Goal: Register for event/course: Register for event/course

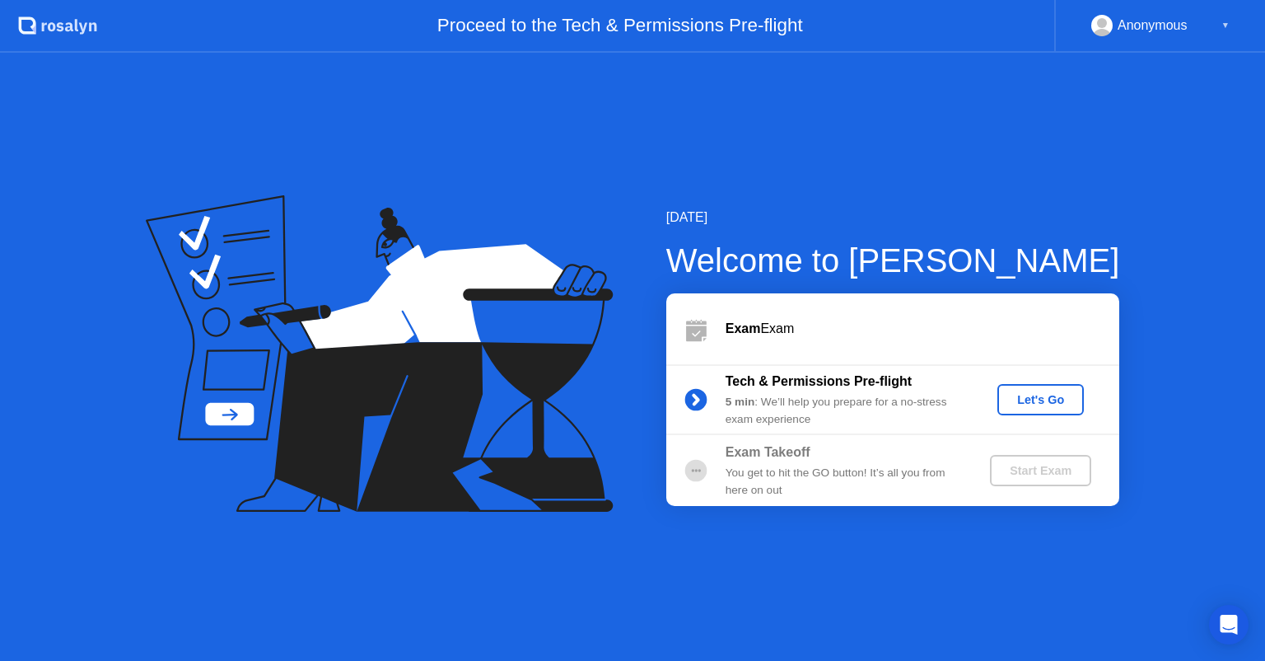
click at [1051, 465] on div "Start Exam" at bounding box center [1041, 470] width 88 height 13
click at [1023, 403] on div "Let's Go" at bounding box center [1040, 399] width 73 height 13
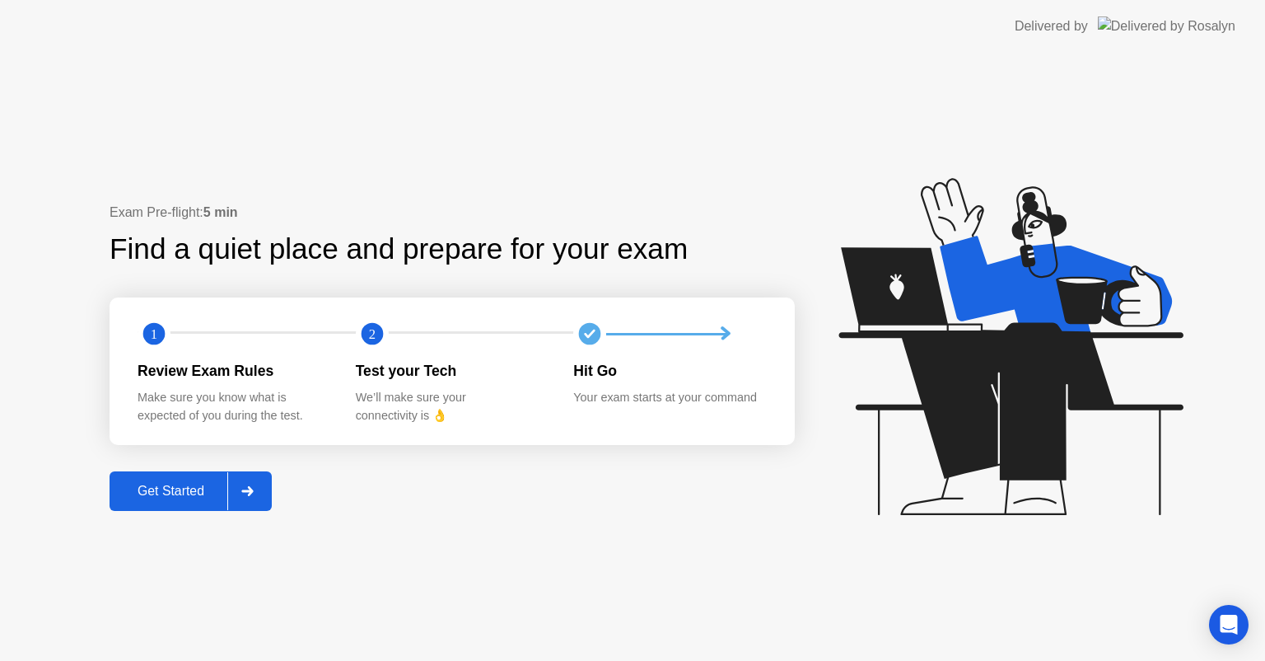
click at [153, 493] on div "Get Started" at bounding box center [170, 490] width 113 height 15
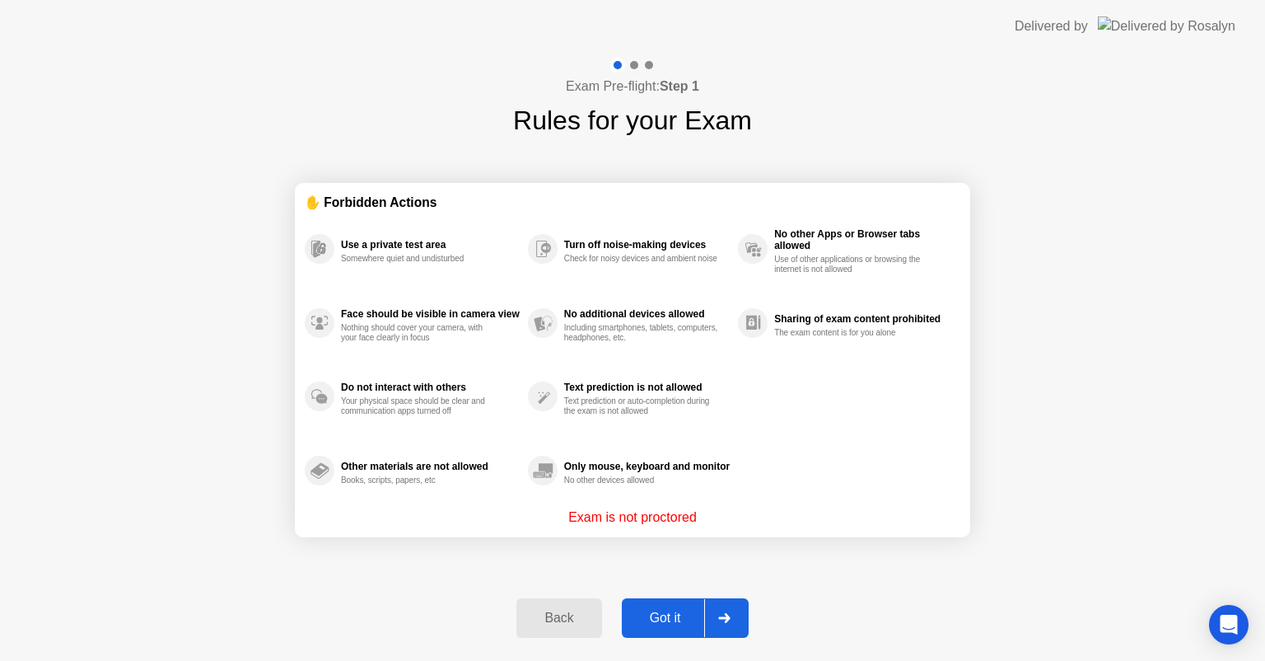
click at [670, 613] on div "Got it" at bounding box center [665, 617] width 77 height 15
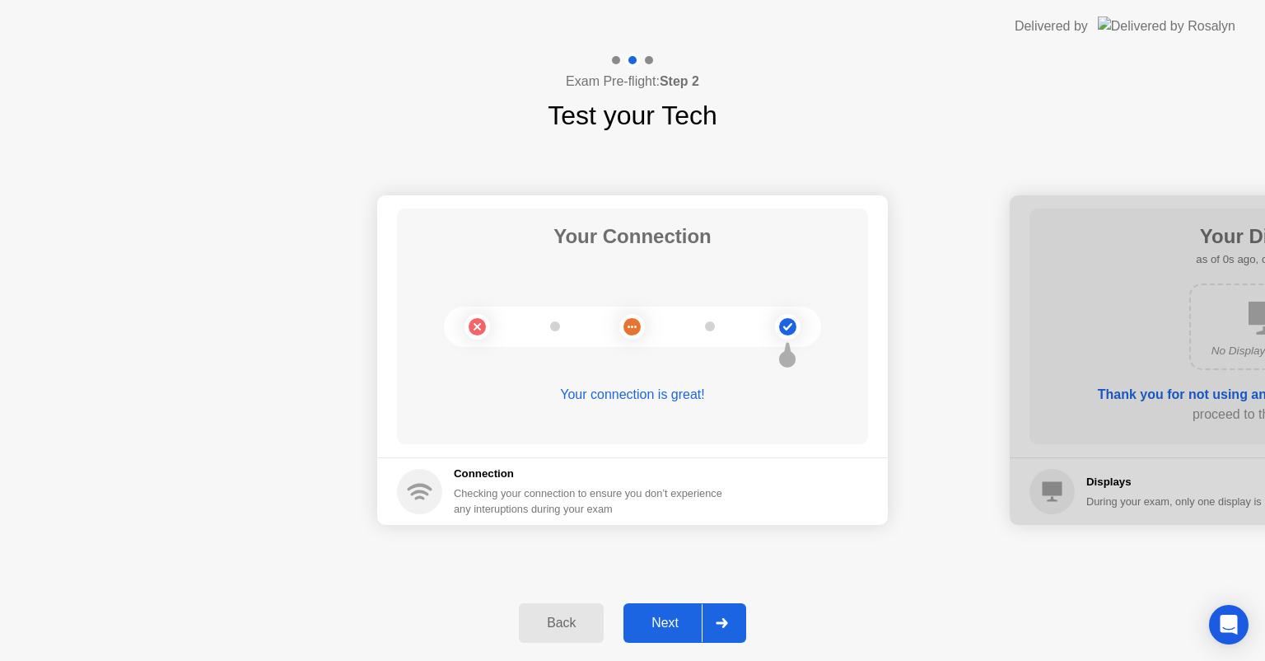
click at [664, 630] on div "Next" at bounding box center [664, 622] width 73 height 15
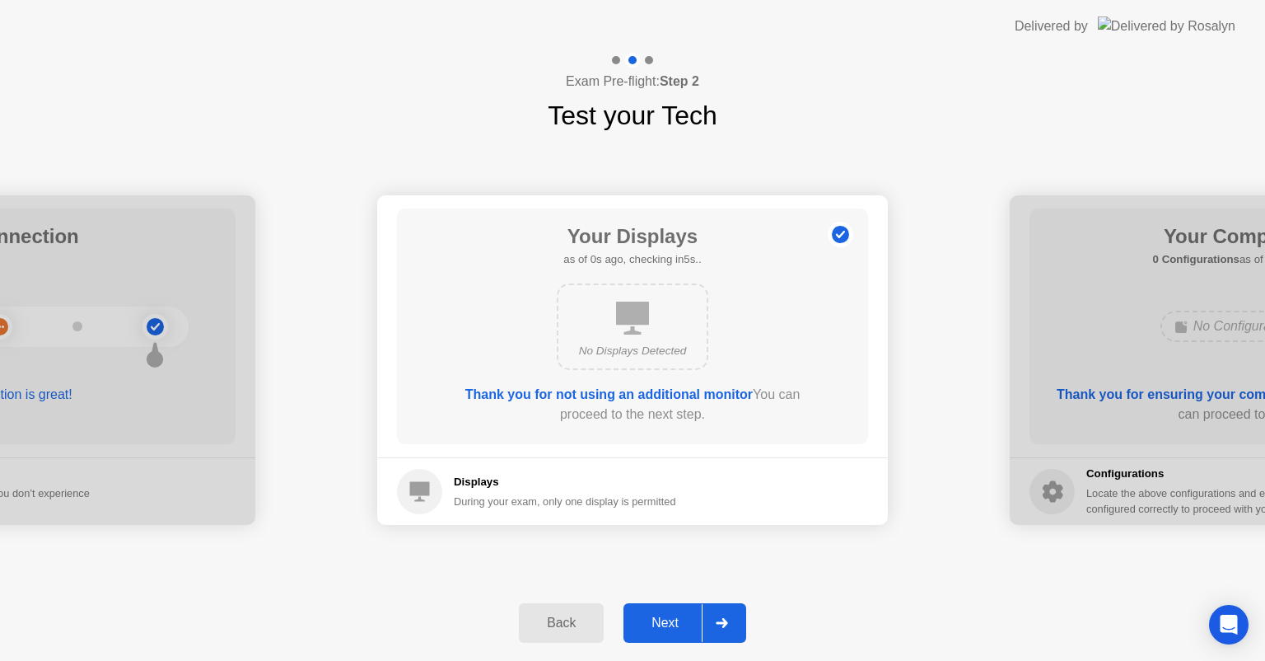
click at [664, 630] on div "Next" at bounding box center [664, 622] width 73 height 15
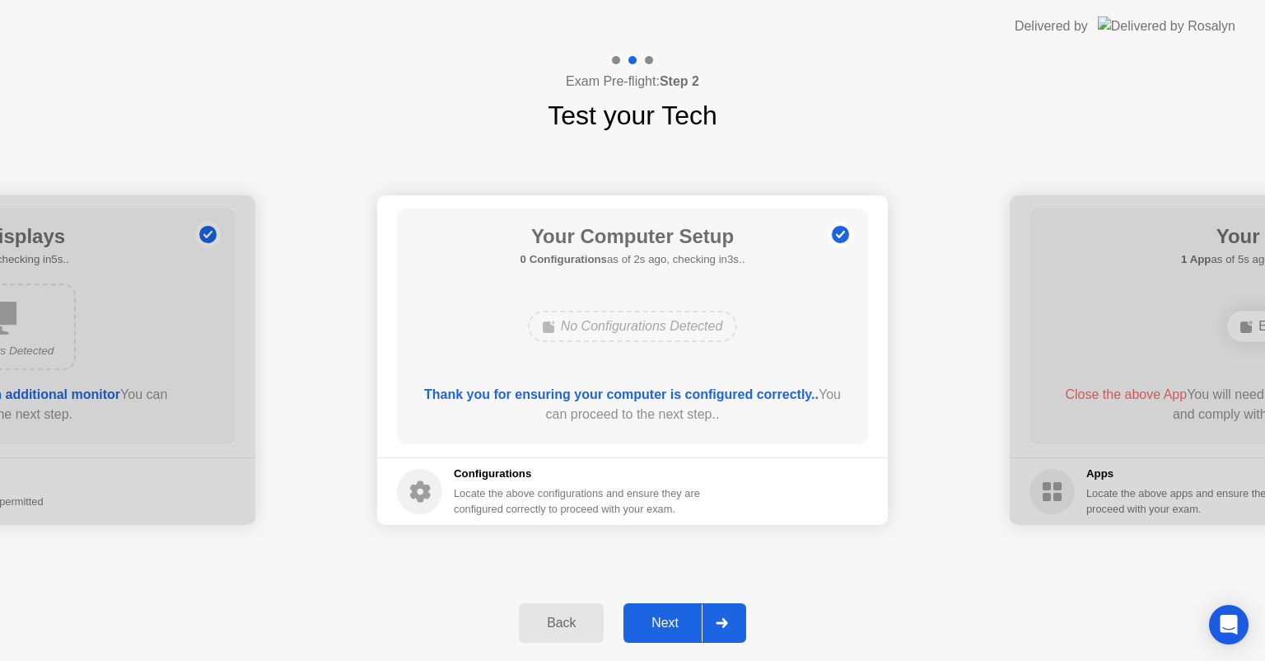
click at [652, 610] on button "Next" at bounding box center [685, 623] width 123 height 40
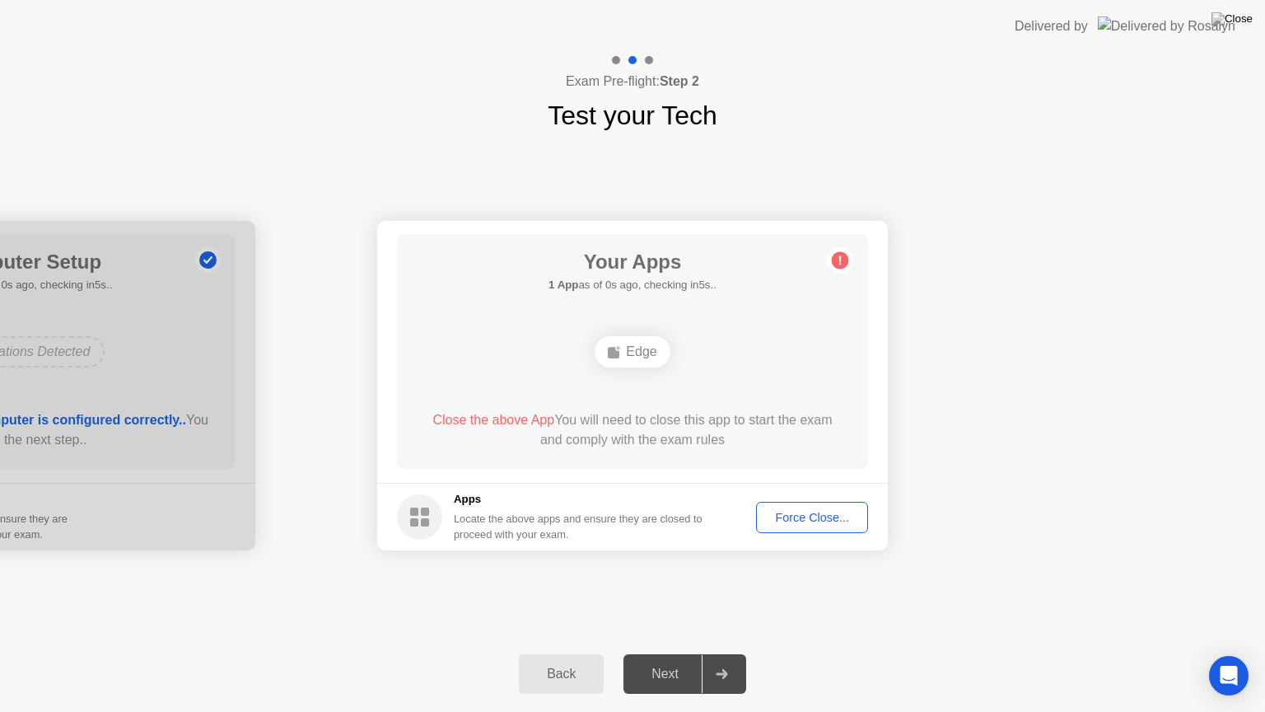
click at [656, 660] on div "Next" at bounding box center [664, 673] width 73 height 15
click at [662, 373] on div "Edge" at bounding box center [632, 351] width 377 height 44
click at [610, 361] on div "Edge" at bounding box center [632, 351] width 75 height 31
click at [818, 511] on div "Force Close..." at bounding box center [812, 517] width 100 height 13
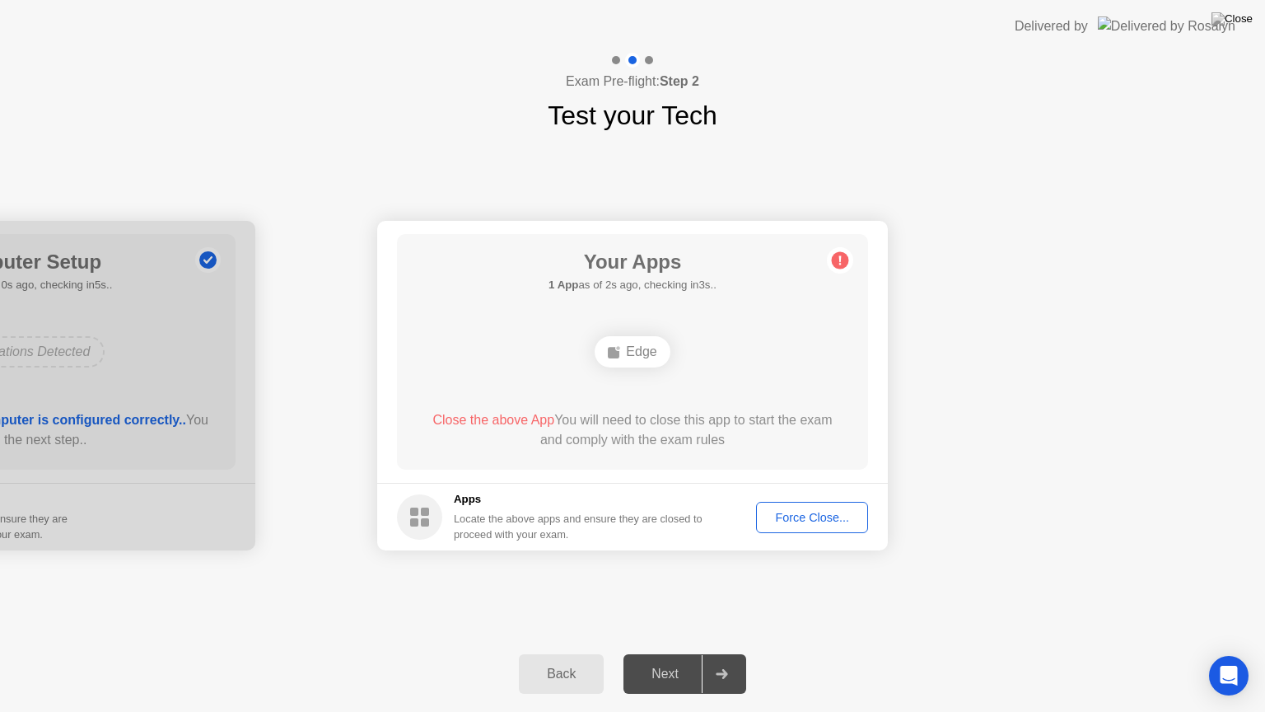
click at [597, 367] on div "Edge" at bounding box center [632, 351] width 377 height 44
click at [646, 355] on div "Edge" at bounding box center [632, 351] width 75 height 31
click at [781, 511] on div "Force Close..." at bounding box center [812, 517] width 100 height 13
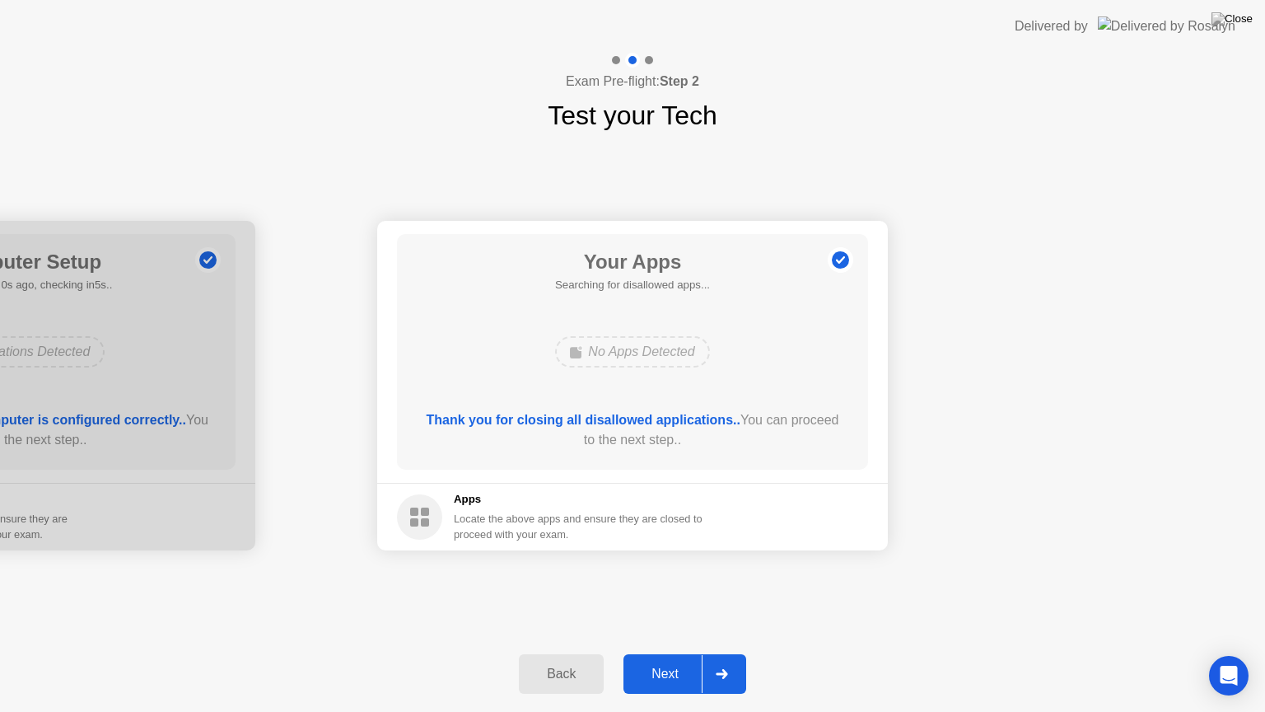
click at [811, 395] on div "Your Apps Searching for disallowed apps... No Apps Detected Thank you for closi…" at bounding box center [632, 352] width 471 height 236
click at [680, 660] on button "Next" at bounding box center [685, 674] width 123 height 40
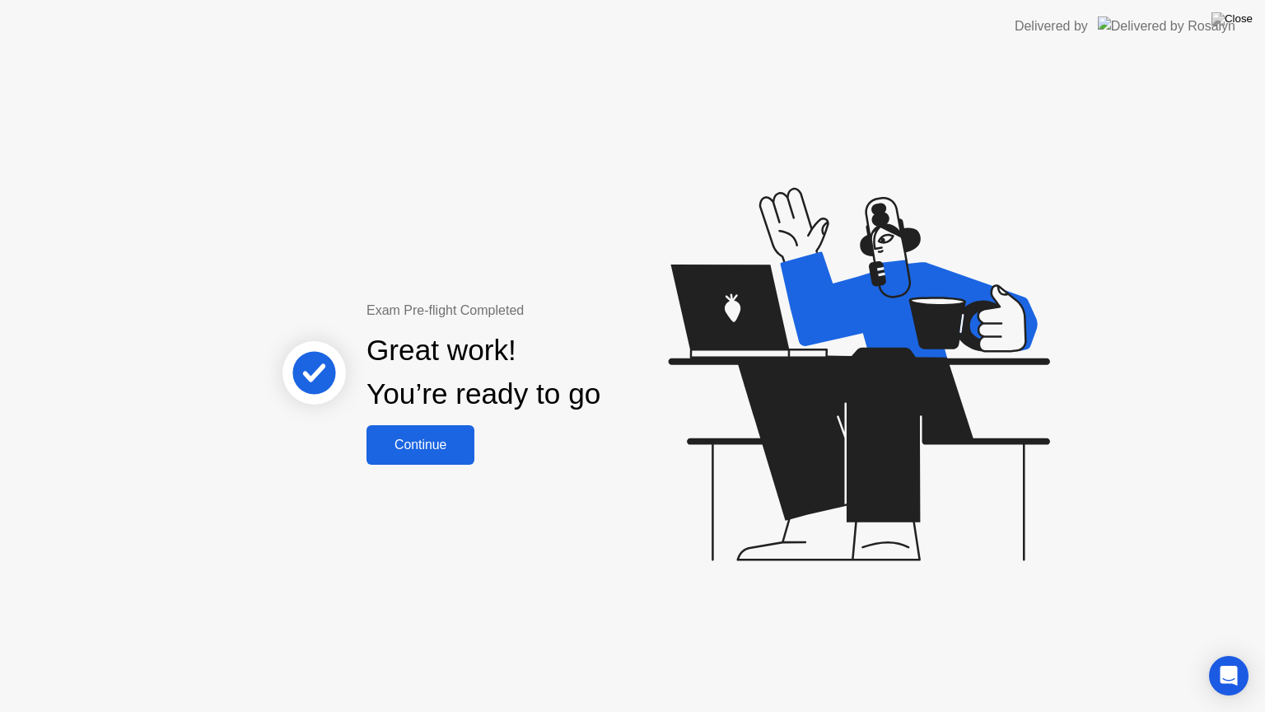
click at [440, 451] on div "Continue" at bounding box center [420, 444] width 98 height 15
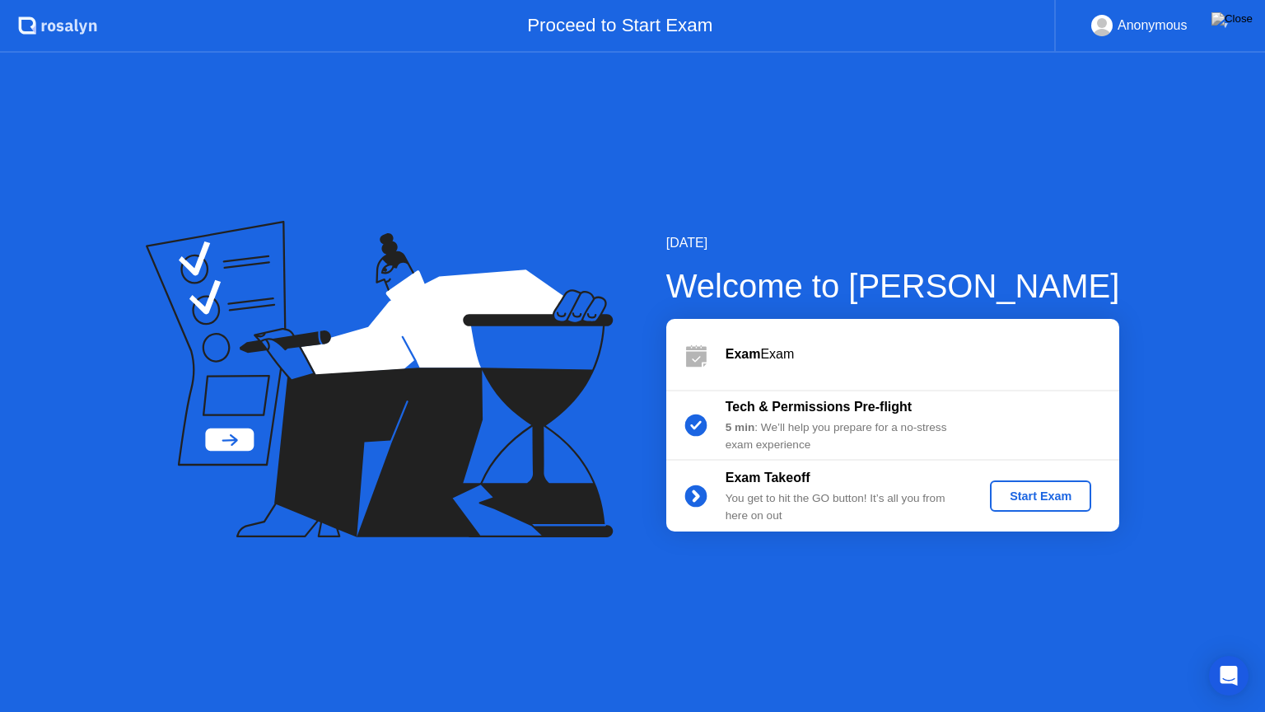
click at [1014, 493] on div "Start Exam" at bounding box center [1041, 495] width 88 height 13
